Goal: Navigation & Orientation: Find specific page/section

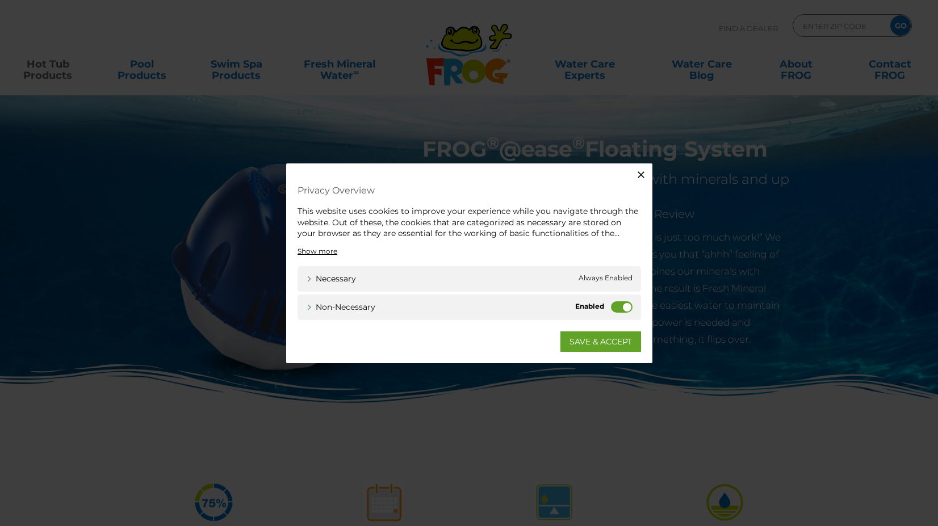
click at [613, 307] on label "Non-necessary" at bounding box center [622, 306] width 22 height 11
click at [0, 0] on input "Non-necessary" at bounding box center [0, 0] width 0 height 0
click at [575, 343] on link "SAVE & ACCEPT" at bounding box center [600, 341] width 81 height 20
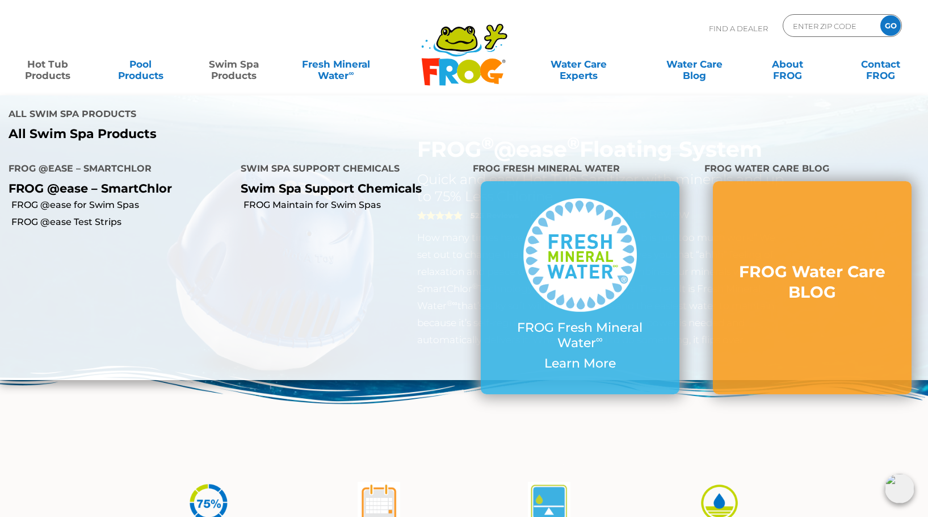
click at [235, 69] on link "Swim Spa Products" at bounding box center [234, 64] width 73 height 23
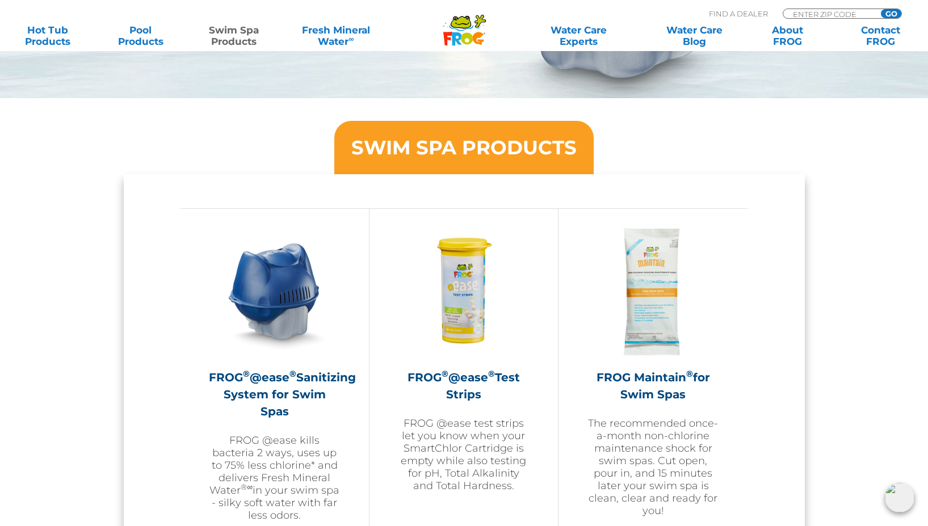
scroll to position [524, 0]
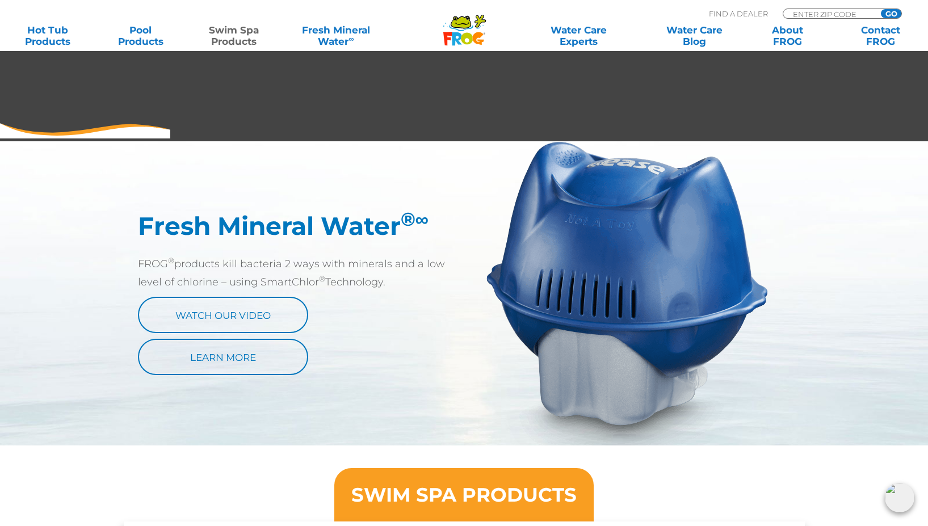
click at [478, 33] on icon at bounding box center [477, 38] width 11 height 12
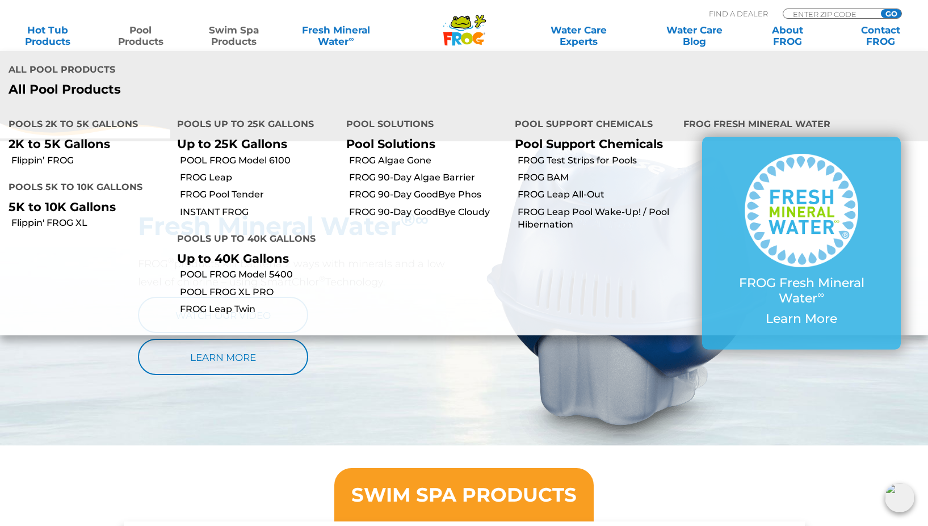
click at [146, 42] on link "Pool Products" at bounding box center [140, 35] width 73 height 23
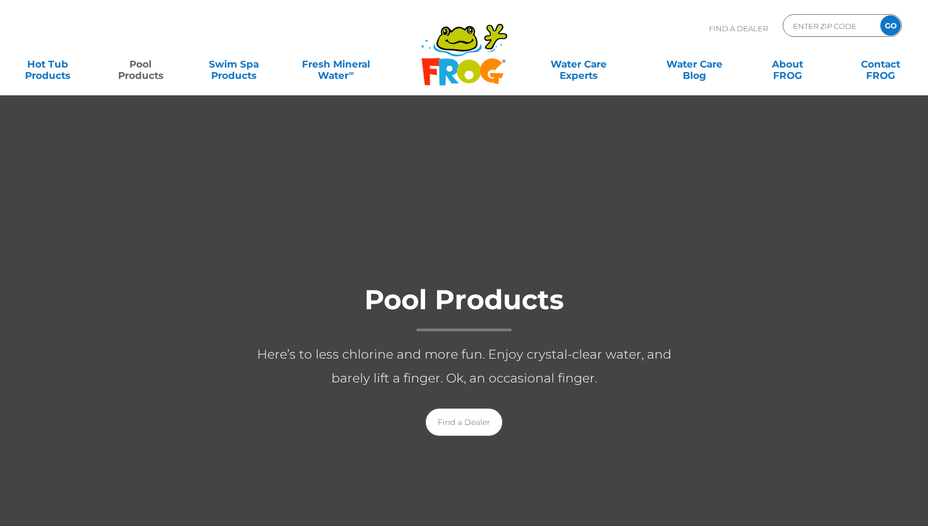
click at [141, 63] on link "Pool Products" at bounding box center [140, 64] width 73 height 23
click at [45, 65] on link "Hot Tub Products" at bounding box center [47, 64] width 73 height 23
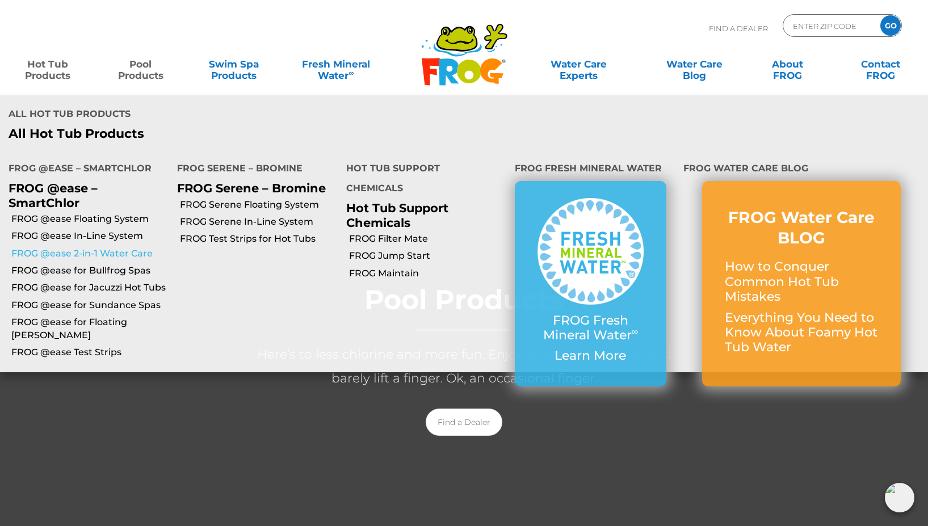
click at [63, 250] on link "FROG @ease 2-in-1 Water Care" at bounding box center [89, 254] width 157 height 12
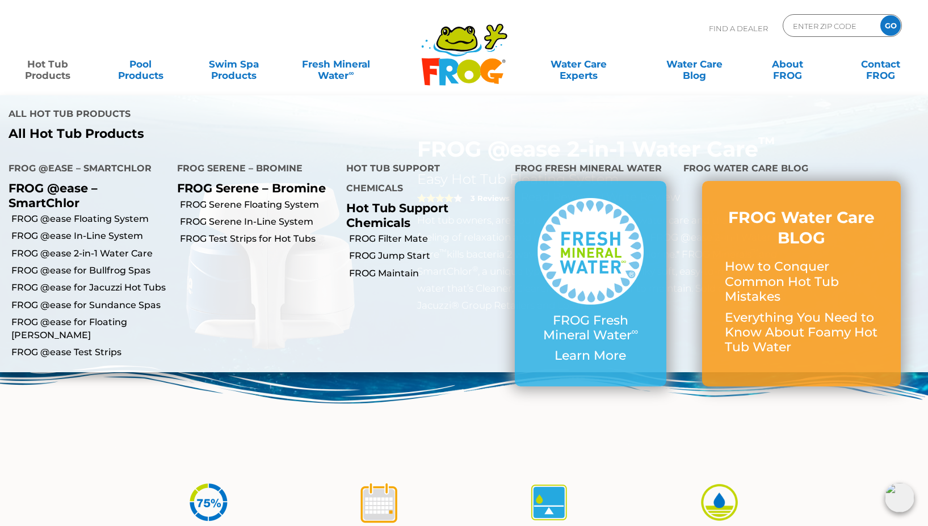
click at [43, 68] on link "Hot Tub Products" at bounding box center [47, 64] width 73 height 23
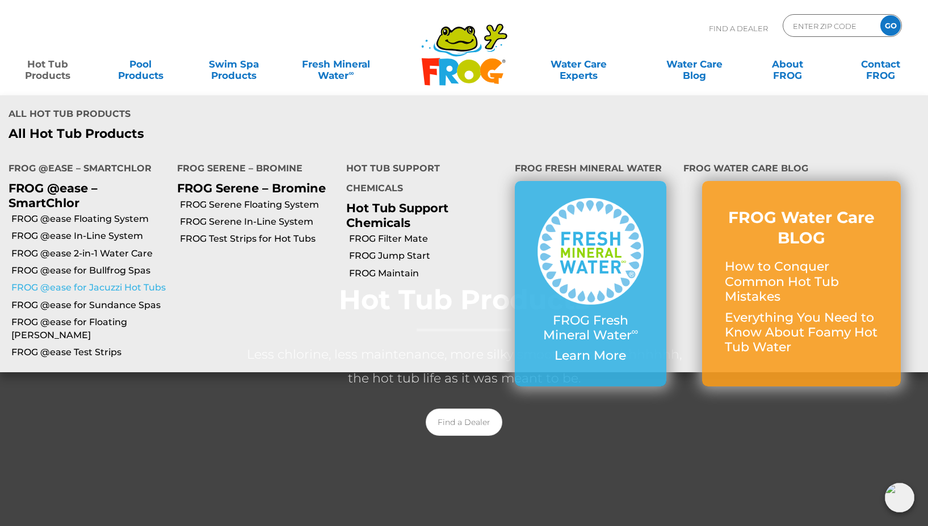
click at [78, 285] on link "FROG @ease for Jacuzzi Hot Tubs" at bounding box center [89, 288] width 157 height 12
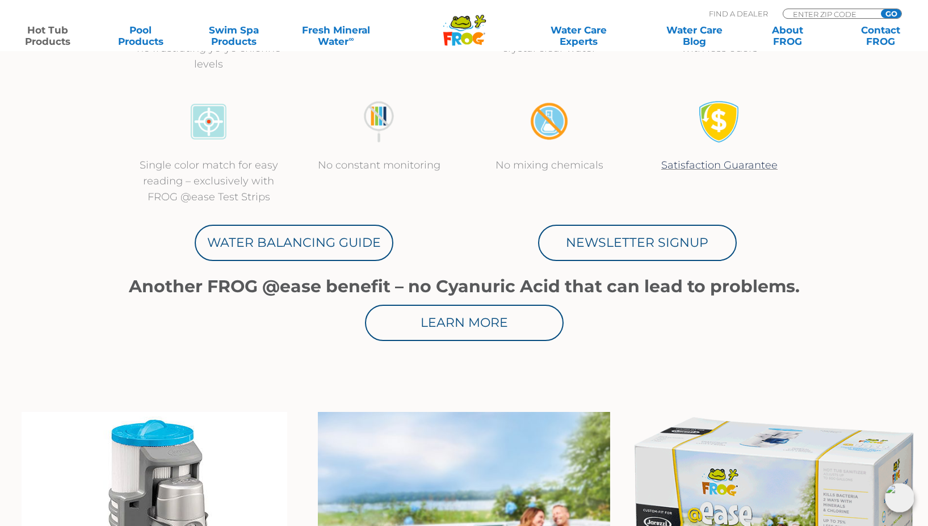
scroll to position [463, 0]
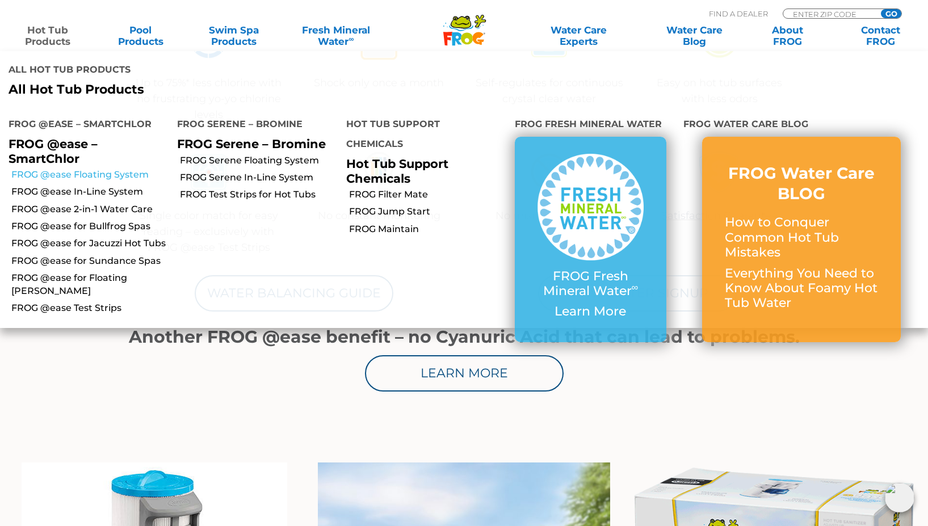
click at [55, 173] on link "FROG @ease Floating System" at bounding box center [89, 175] width 157 height 12
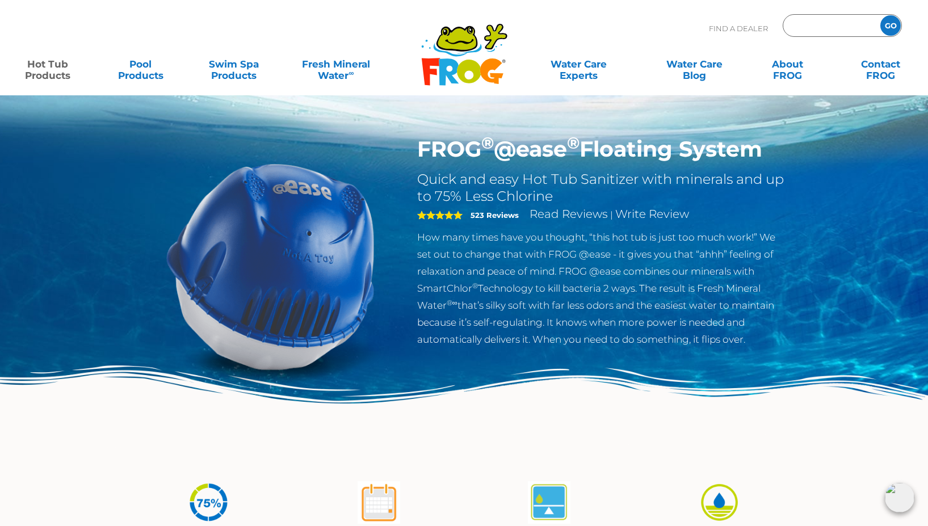
click at [797, 23] on input "Zip Code Form" at bounding box center [830, 26] width 77 height 16
type input "62236"
click at [881, 15] on input "GO" at bounding box center [891, 25] width 20 height 20
click at [890, 19] on input "GO" at bounding box center [891, 25] width 20 height 20
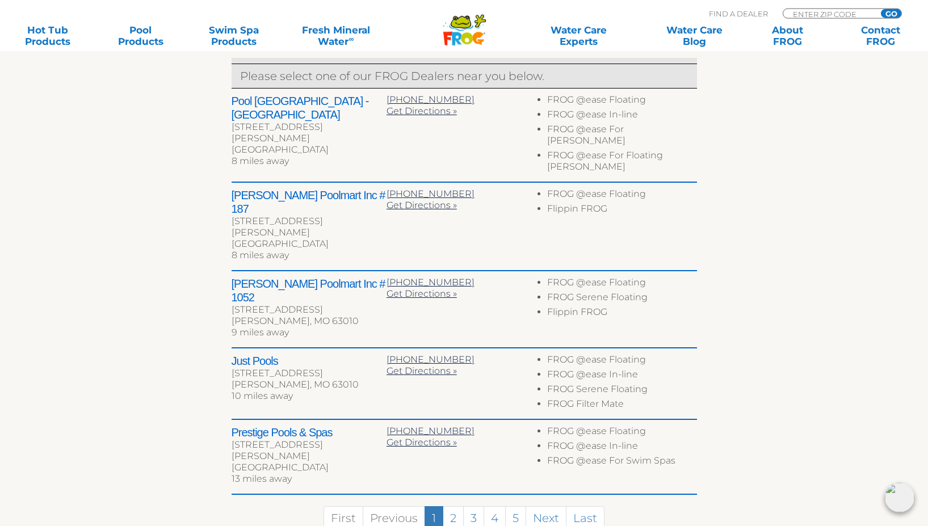
scroll to position [463, 0]
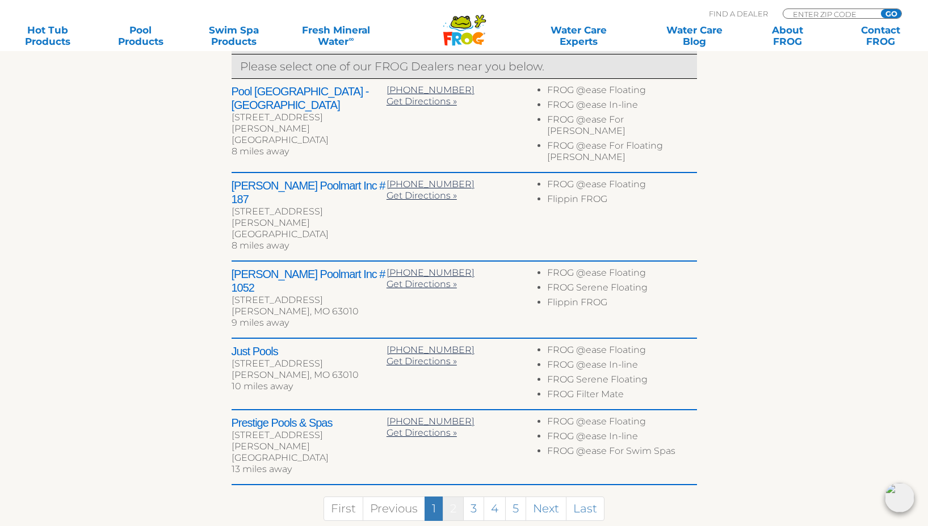
click at [453, 497] on link "2" at bounding box center [453, 509] width 21 height 24
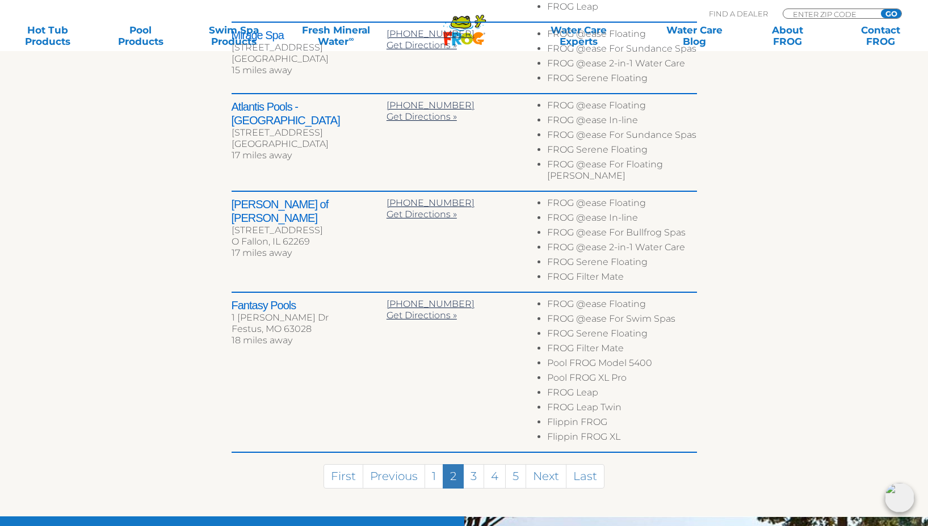
scroll to position [811, 0]
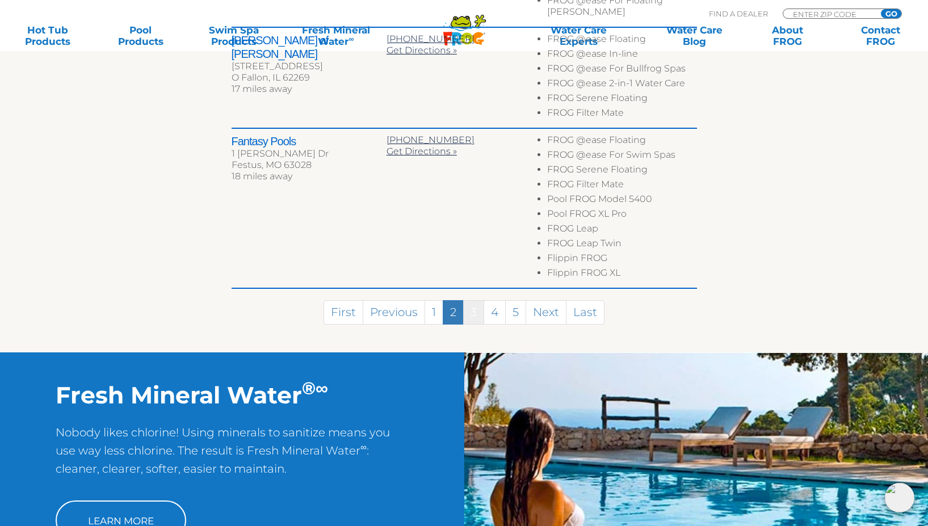
click at [473, 312] on link "3" at bounding box center [473, 312] width 21 height 24
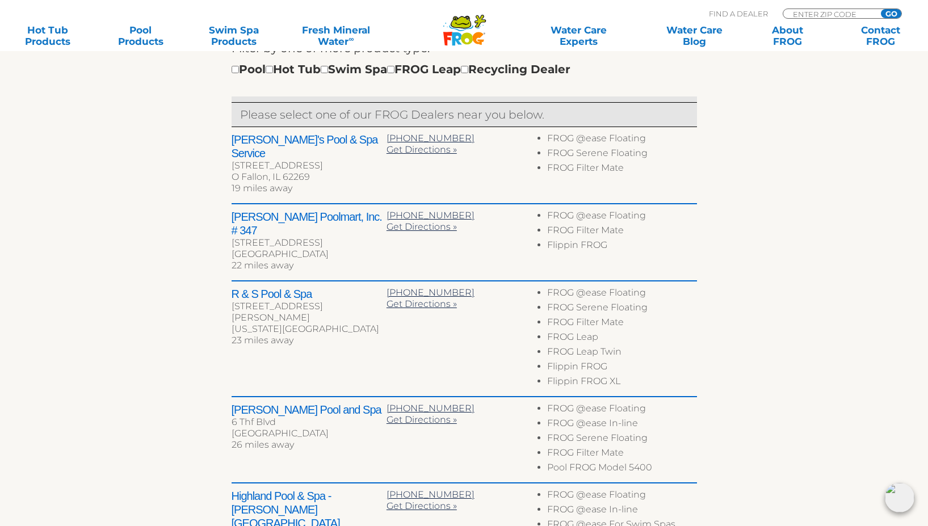
scroll to position [647, 0]
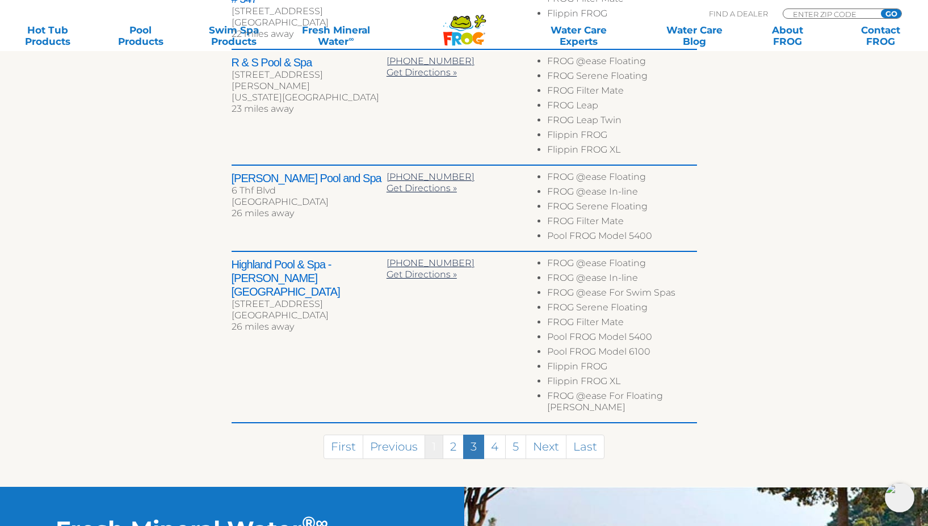
click at [435, 435] on link "1" at bounding box center [434, 447] width 19 height 24
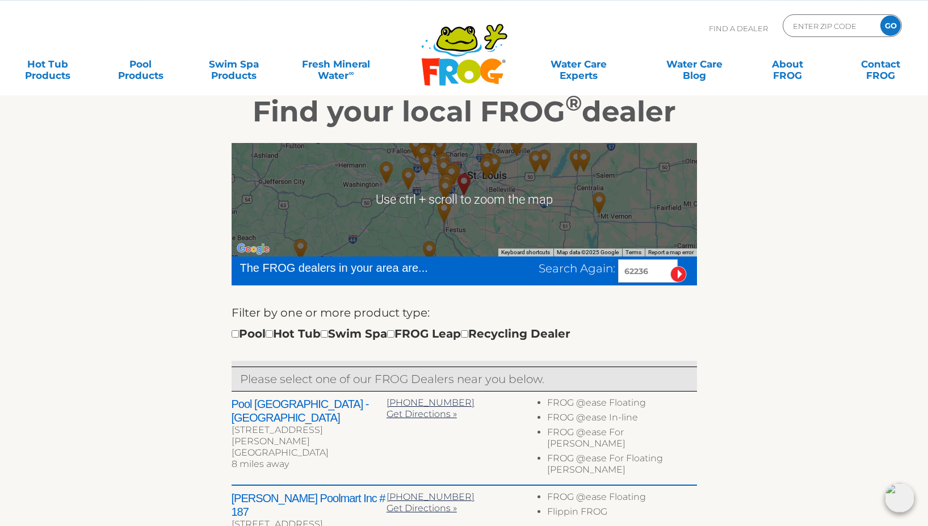
scroll to position [86, 0]
